Goal: Find specific page/section: Find specific page/section

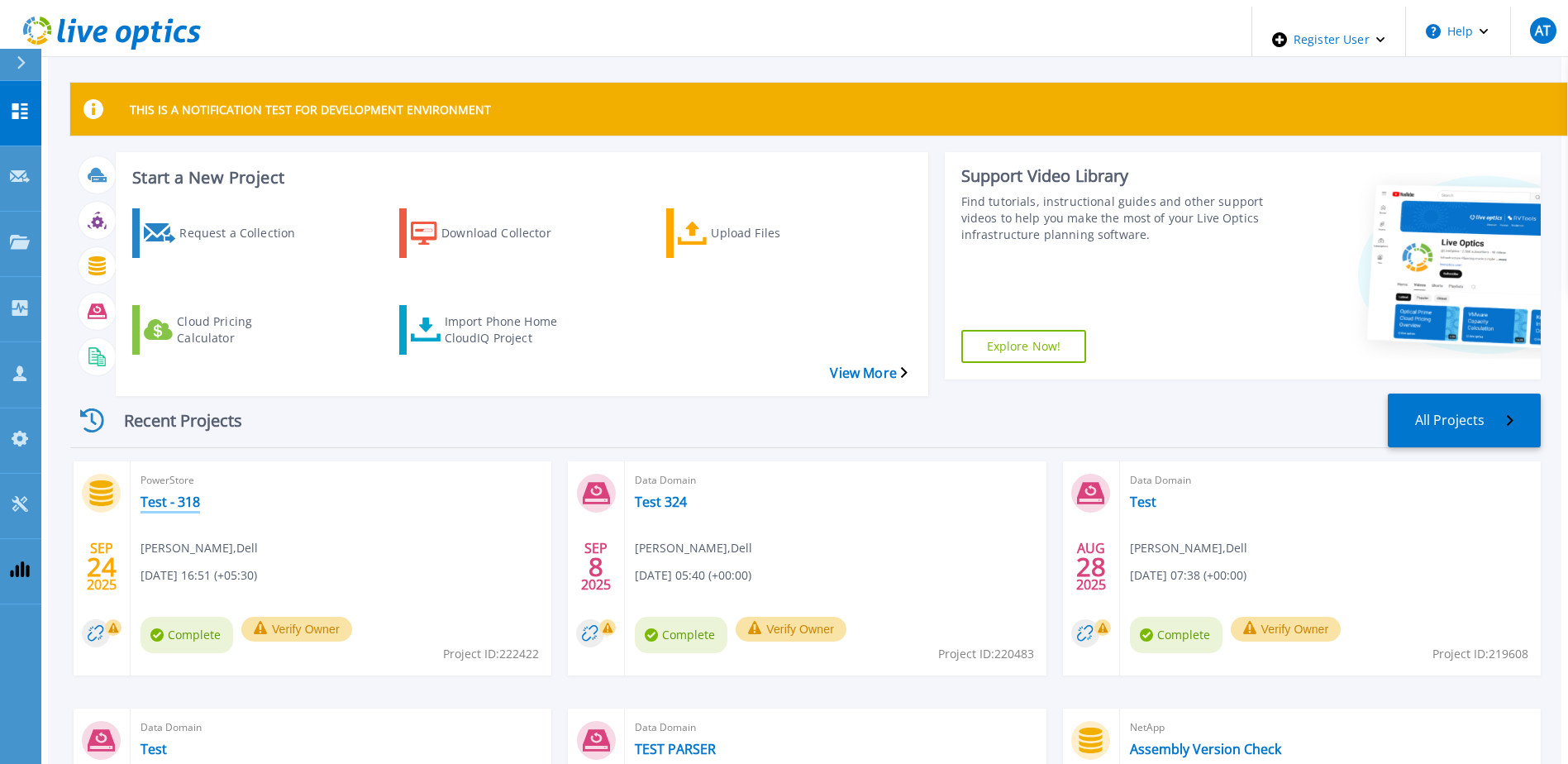
click at [143, 493] on link "Test - 318" at bounding box center [169, 501] width 59 height 17
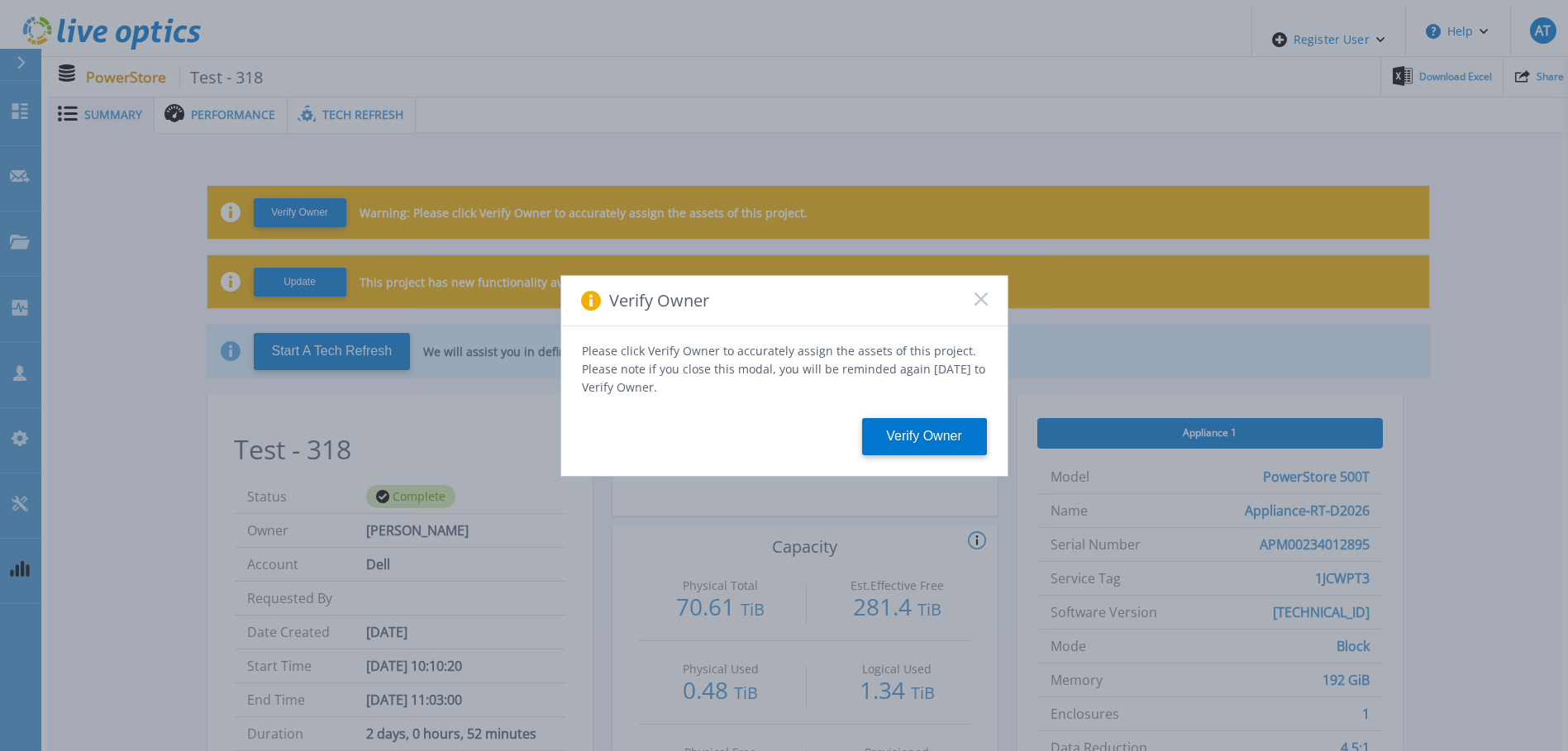
click at [987, 306] on div "Verify Owner" at bounding box center [784, 301] width 446 height 50
click at [980, 306] on rect at bounding box center [981, 299] width 14 height 14
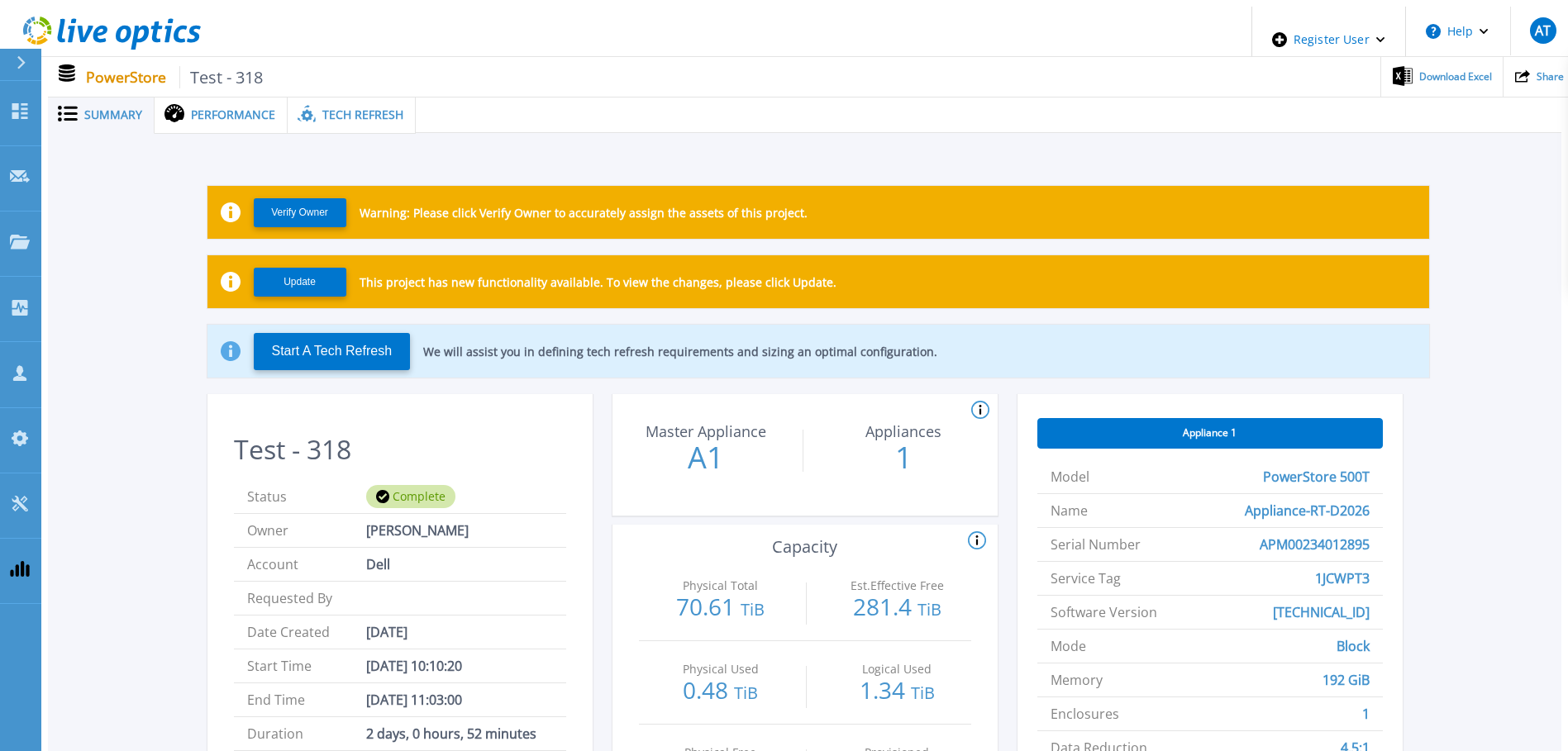
click at [346, 99] on div "Tech Refresh" at bounding box center [351, 115] width 128 height 38
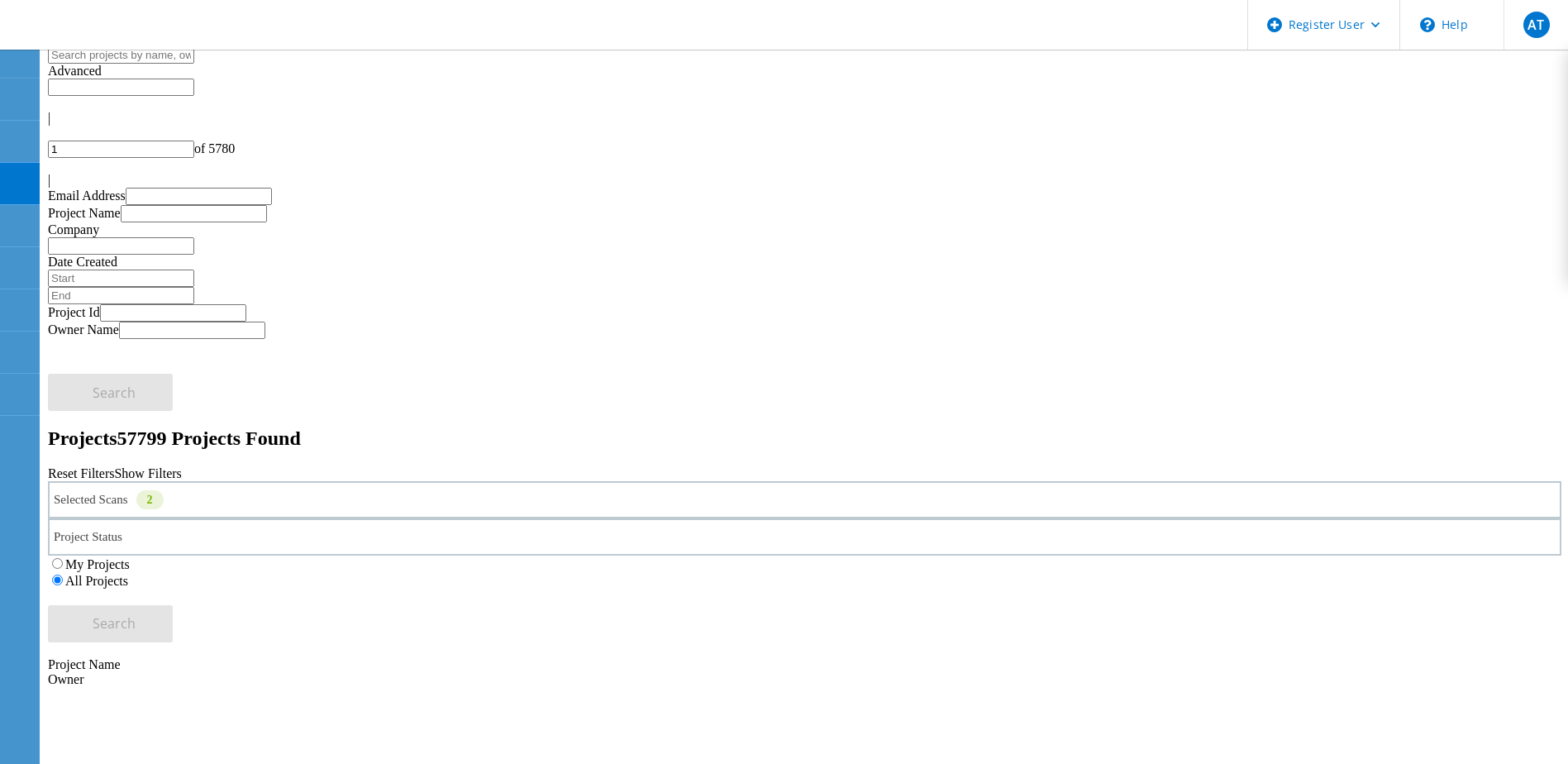
click at [276, 481] on div "Selected Scans 2" at bounding box center [804, 499] width 1513 height 37
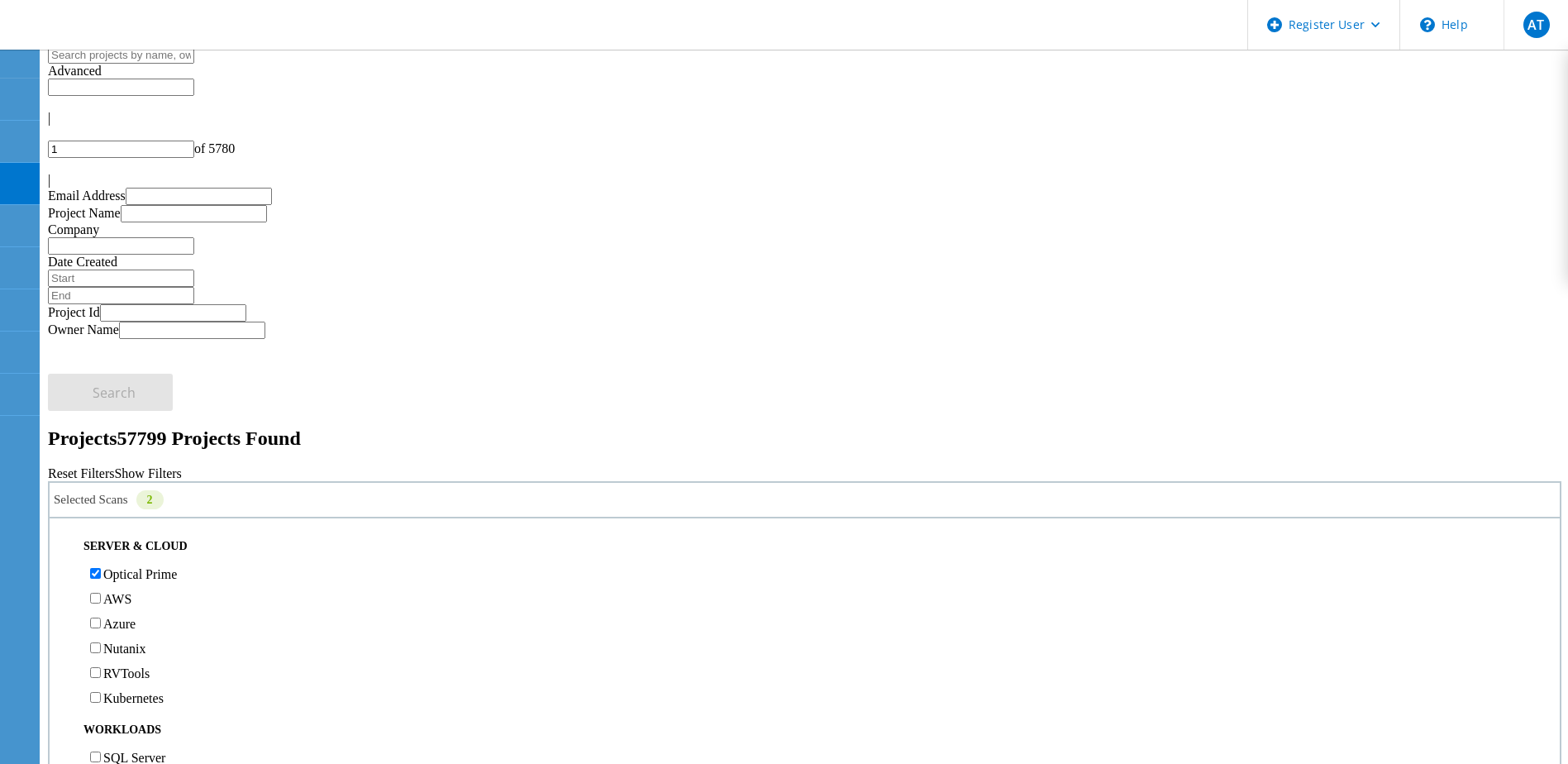
click at [124, 567] on label "Optical Prime" at bounding box center [139, 574] width 73 height 14
click at [101, 568] on input "Optical Prime" at bounding box center [95, 573] width 11 height 11
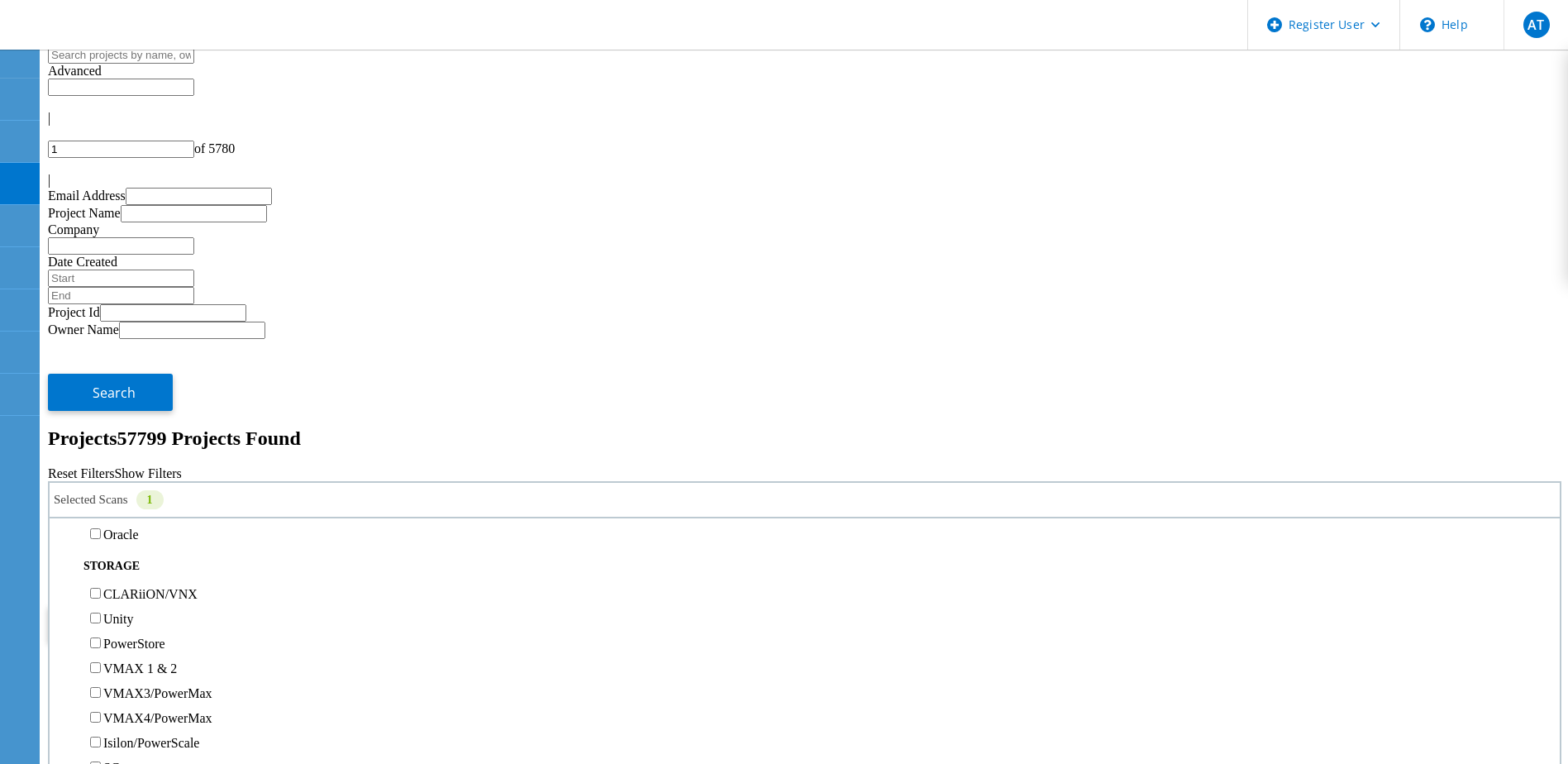
scroll to position [331, 0]
click at [130, 529] on label "Unity" at bounding box center [118, 536] width 30 height 14
click at [101, 530] on input "Unity" at bounding box center [95, 536] width 11 height 11
click at [1293, 556] on div "My Projects All Projects" at bounding box center [804, 572] width 1513 height 33
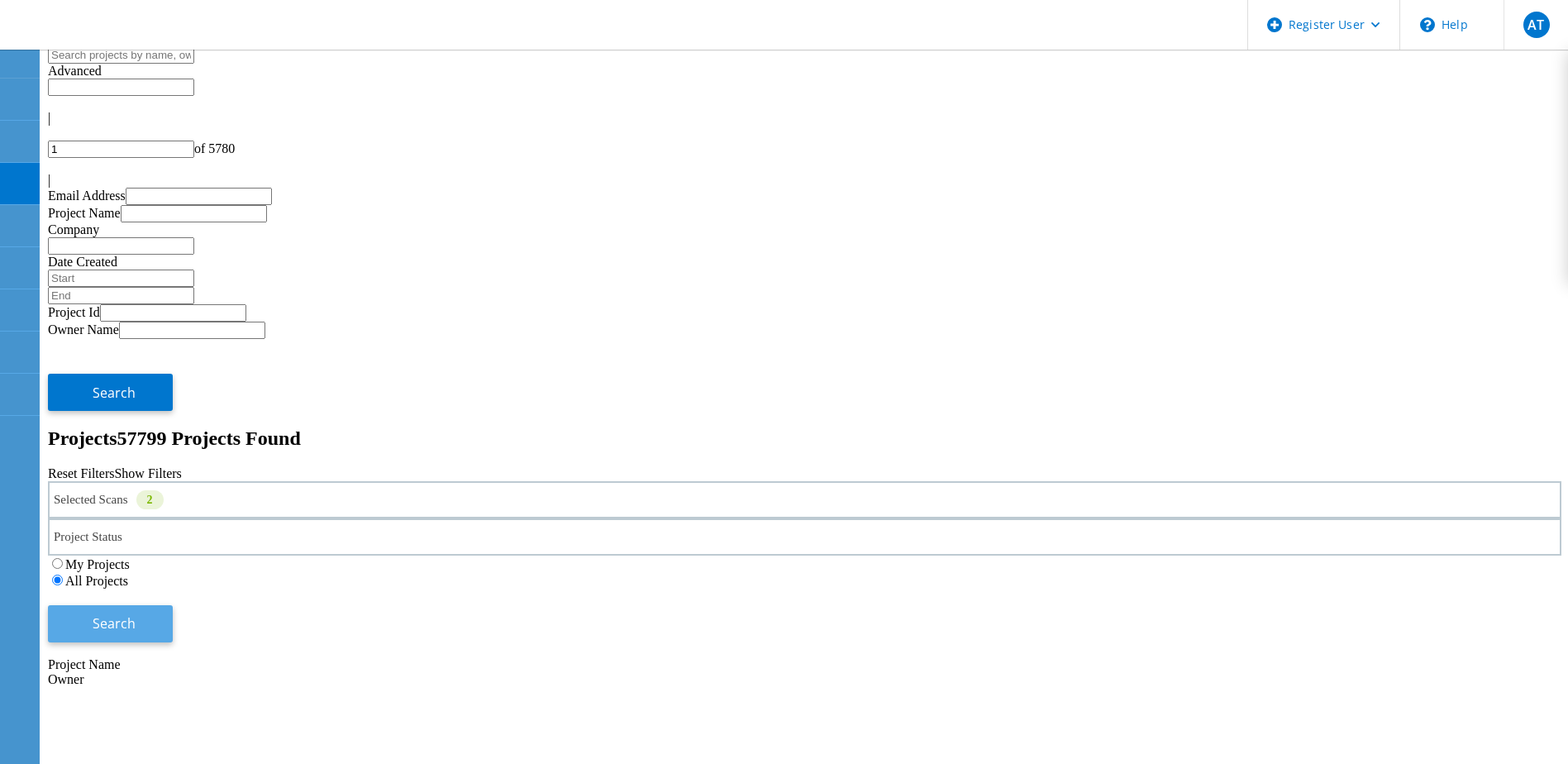
click at [173, 605] on button "Search" at bounding box center [109, 624] width 124 height 37
